Goal: Register for event/course

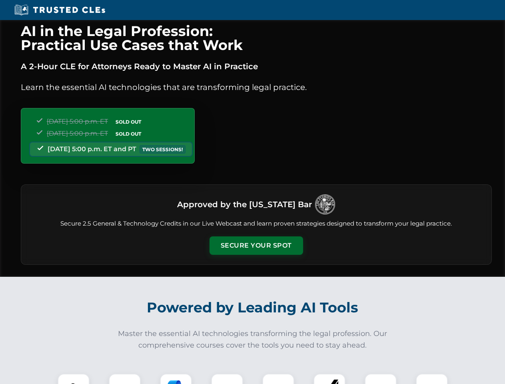
click at [256, 246] on button "Secure Your Spot" at bounding box center [257, 245] width 94 height 18
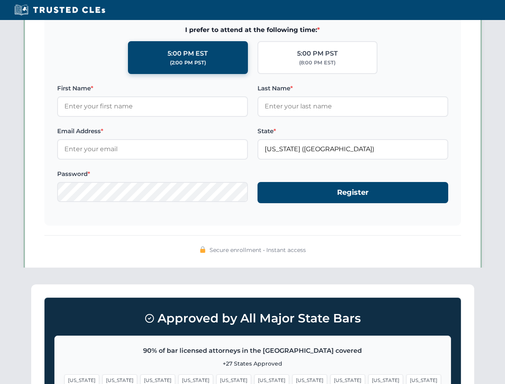
click at [368, 379] on span "[US_STATE]" at bounding box center [385, 380] width 35 height 12
